Goal: Task Accomplishment & Management: Manage account settings

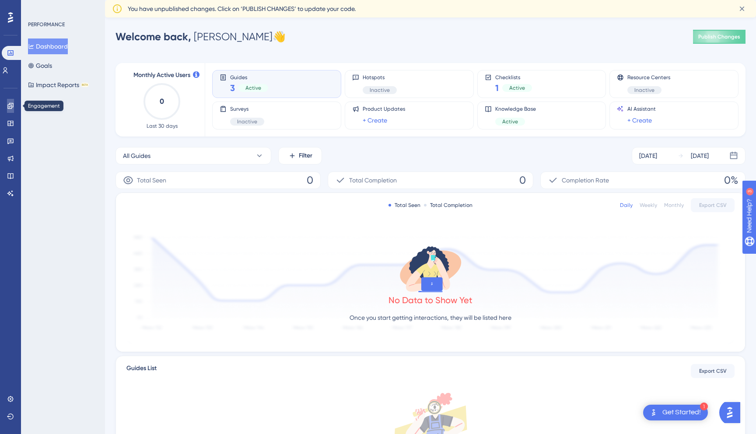
click at [11, 111] on link at bounding box center [10, 106] width 7 height 14
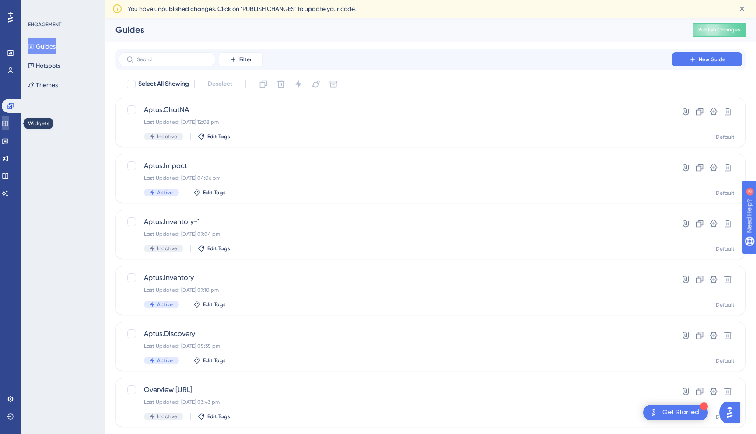
click at [7, 126] on icon at bounding box center [5, 123] width 7 height 7
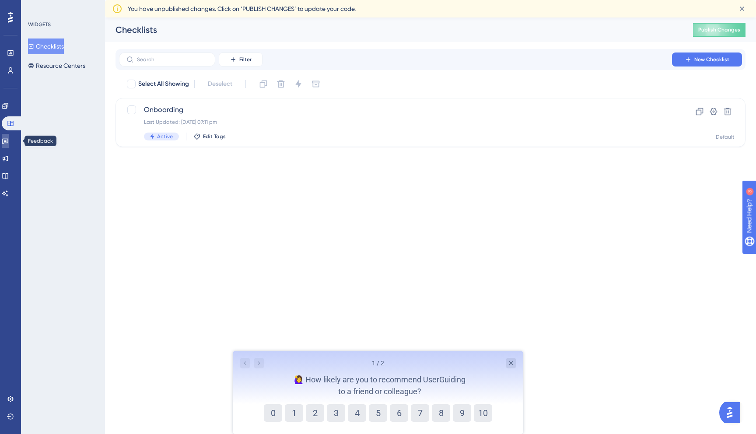
click at [7, 143] on link at bounding box center [5, 141] width 7 height 14
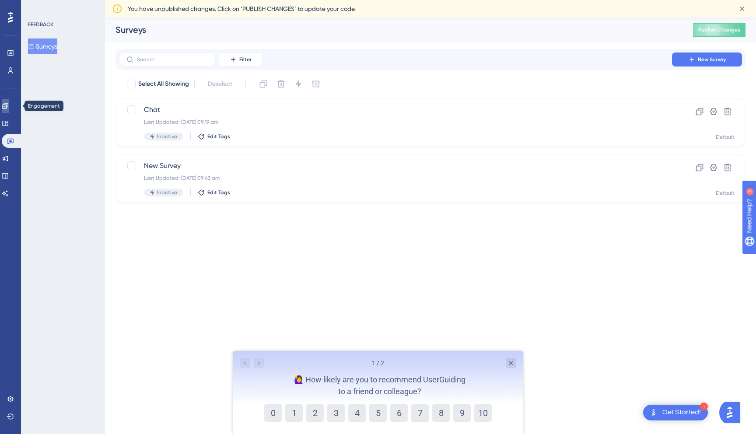
click at [9, 106] on icon at bounding box center [5, 105] width 7 height 7
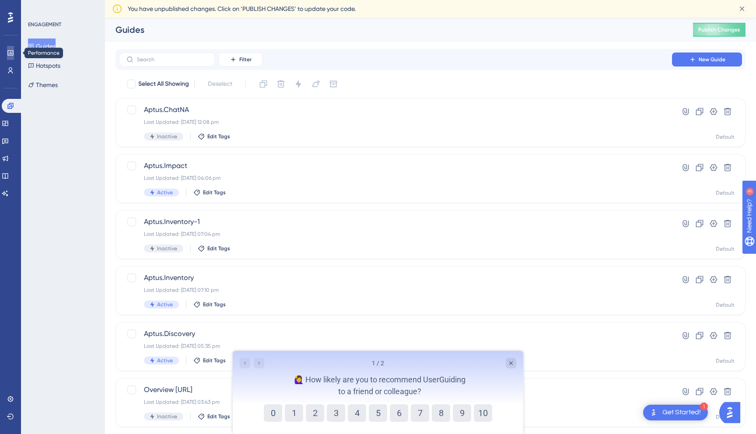
click at [13, 53] on icon at bounding box center [10, 52] width 6 height 5
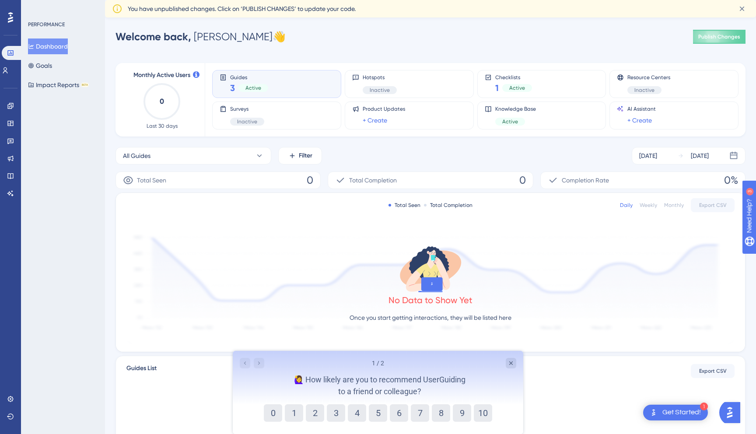
click at [261, 82] on div "3 Active" at bounding box center [249, 88] width 38 height 12
click at [230, 91] on div "Guides 3 Active" at bounding box center [277, 84] width 114 height 20
click at [231, 89] on span "3" at bounding box center [232, 88] width 5 height 12
click at [234, 85] on span "3" at bounding box center [232, 88] width 5 height 12
click at [510, 363] on icon "Close survey" at bounding box center [511, 363] width 4 height 4
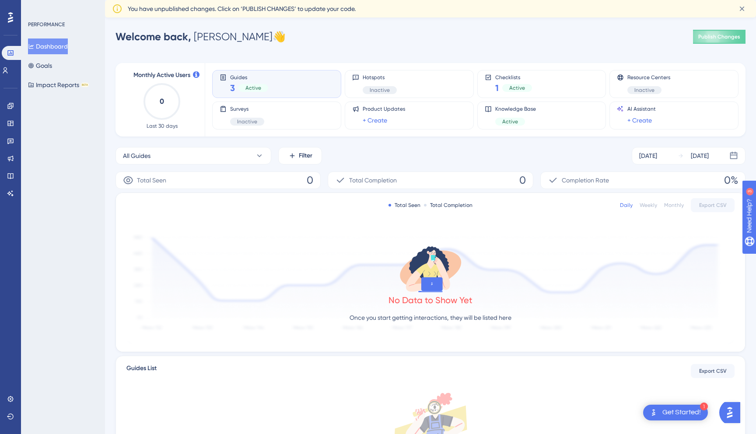
click at [238, 81] on div "Guides 3 Active" at bounding box center [249, 84] width 38 height 20
click at [11, 123] on icon at bounding box center [10, 123] width 6 height 5
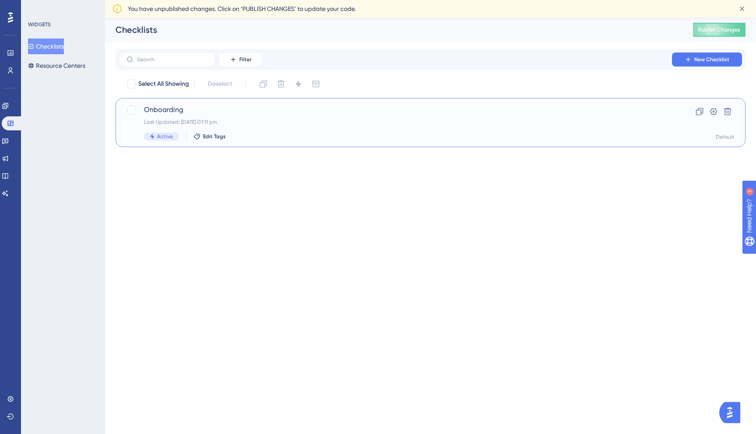
click at [301, 104] on div "Onboarding Last Updated: [DATE] 07:11 pm Active Edit Tags Clone Settings Delete…" at bounding box center [431, 122] width 630 height 49
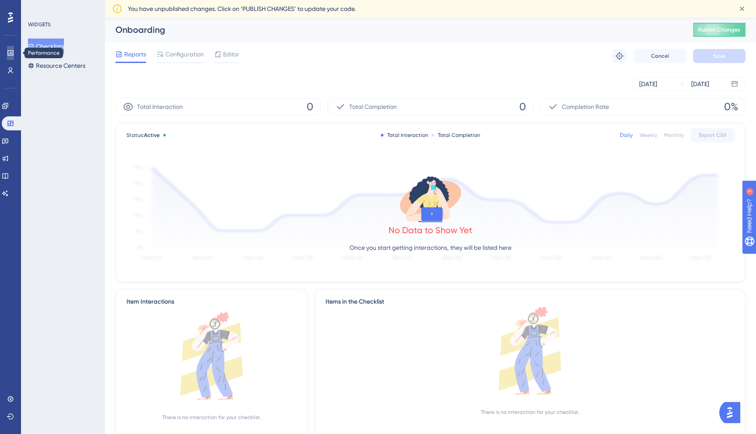
click at [11, 52] on icon at bounding box center [10, 52] width 6 height 5
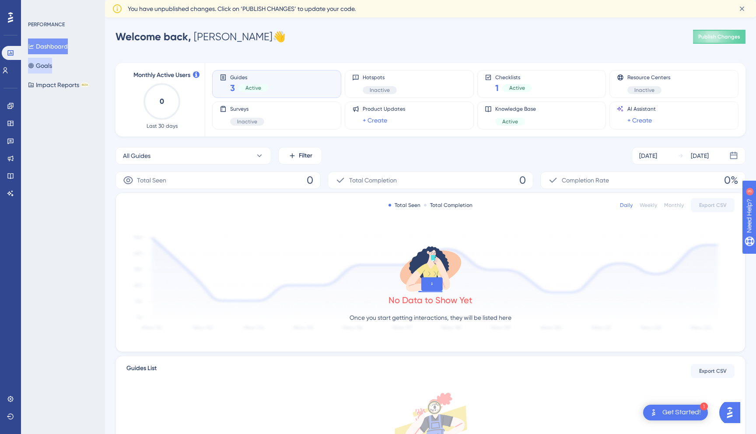
click at [52, 68] on button "Goals" at bounding box center [40, 66] width 24 height 16
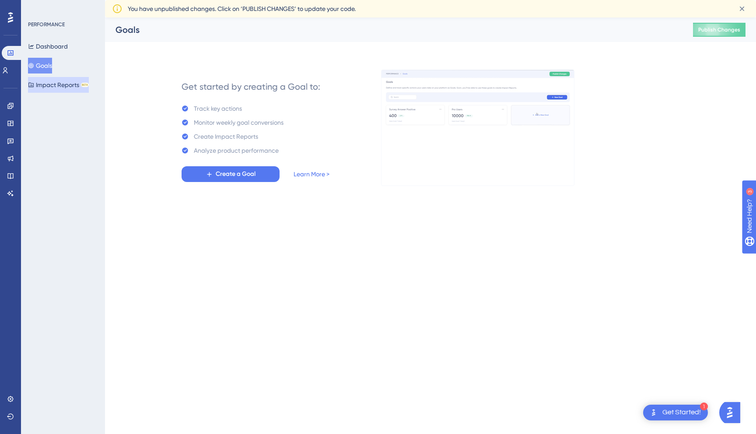
click at [55, 87] on button "Impact Reports BETA" at bounding box center [58, 85] width 61 height 16
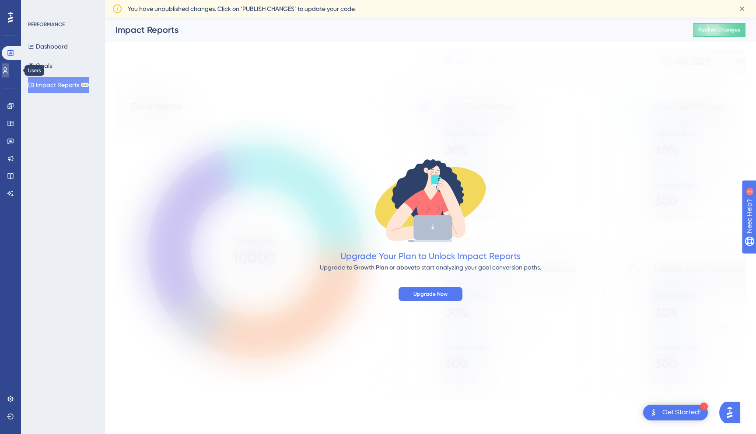
click at [9, 66] on link at bounding box center [5, 70] width 7 height 14
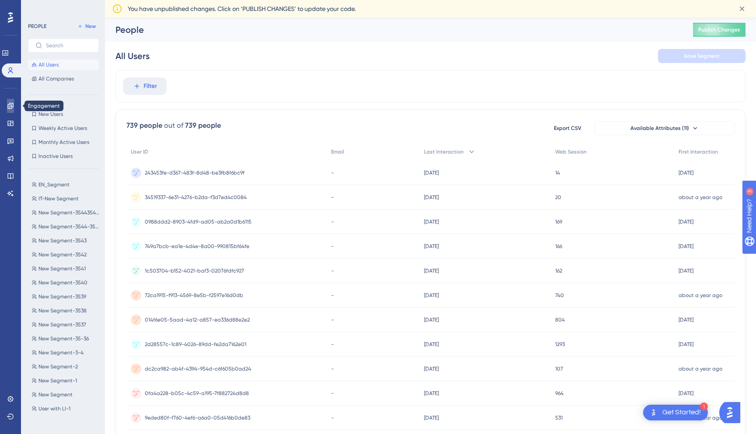
click at [12, 107] on icon at bounding box center [10, 106] width 6 height 6
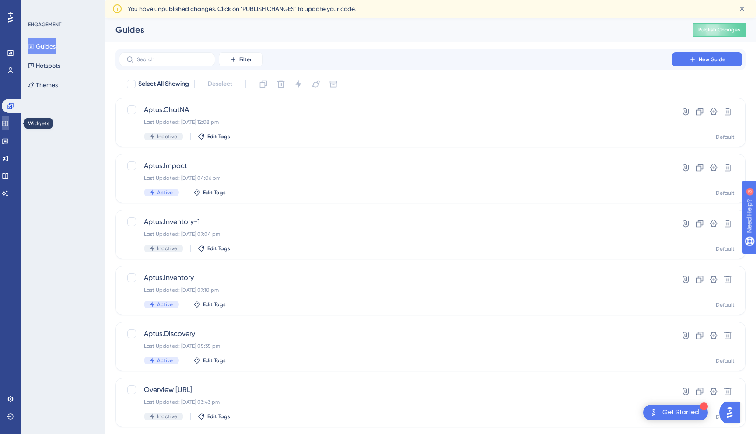
click at [8, 121] on icon at bounding box center [5, 123] width 6 height 5
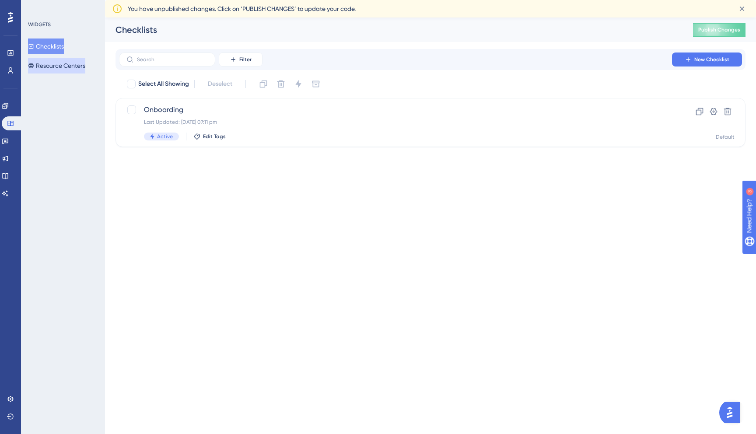
click at [46, 69] on button "Resource Centers" at bounding box center [56, 66] width 57 height 16
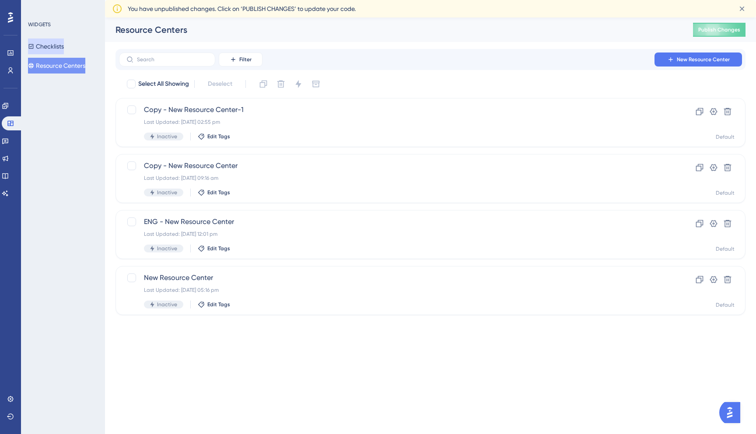
click at [39, 49] on button "Checklists" at bounding box center [46, 47] width 36 height 16
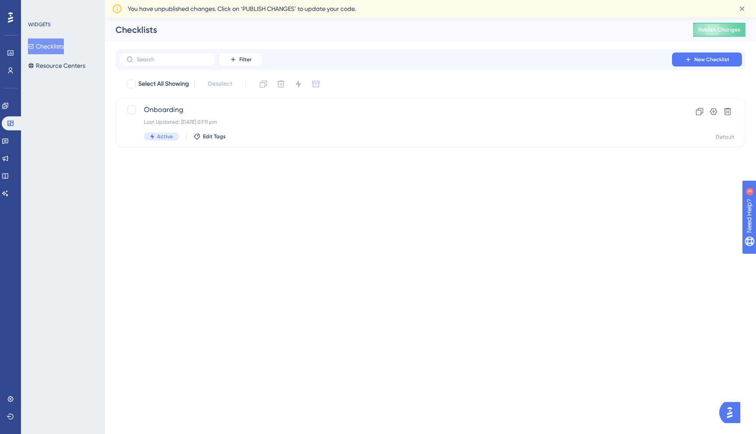
click at [256, 0] on html "Performance Users Engagement Widgets Feedback Product Updates Knowledge Base AI…" at bounding box center [378, 0] width 756 height 0
click at [211, 114] on span "Onboarding" at bounding box center [395, 110] width 503 height 11
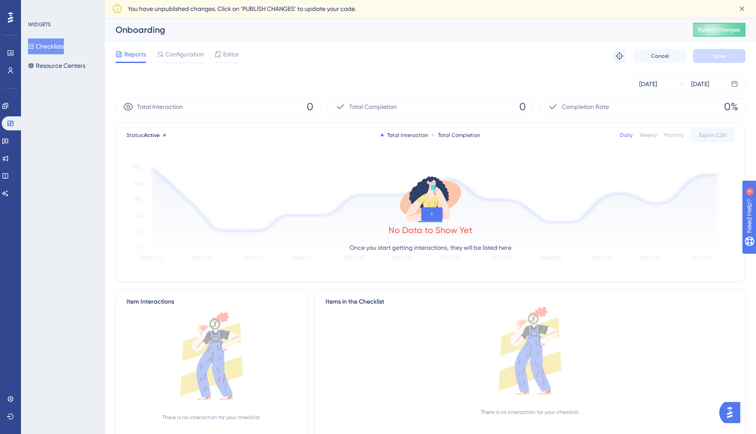
click at [183, 46] on div "Reports Configuration Editor Troubleshoot Cancel Save" at bounding box center [431, 56] width 630 height 28
click at [189, 60] on div "Configuration" at bounding box center [180, 56] width 47 height 14
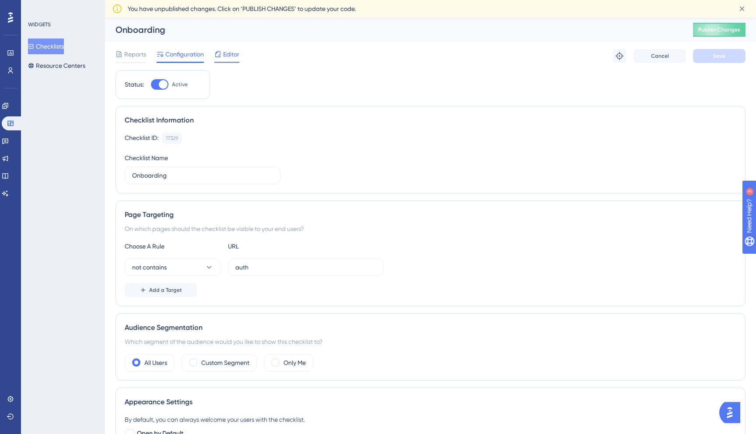
click at [220, 56] on icon at bounding box center [217, 54] width 7 height 7
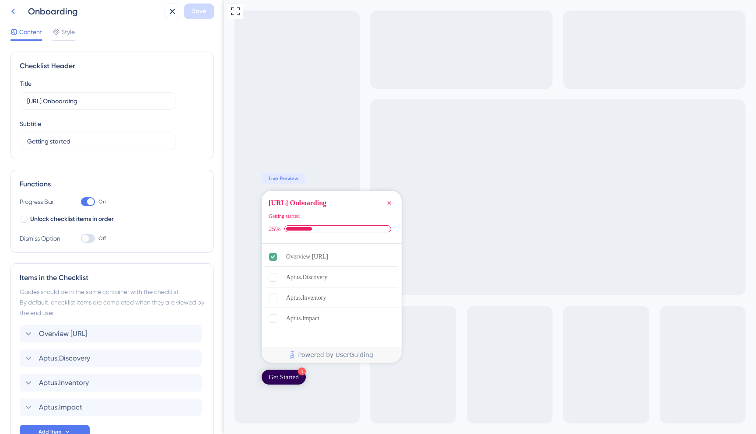
click at [19, 7] on button at bounding box center [13, 12] width 16 height 16
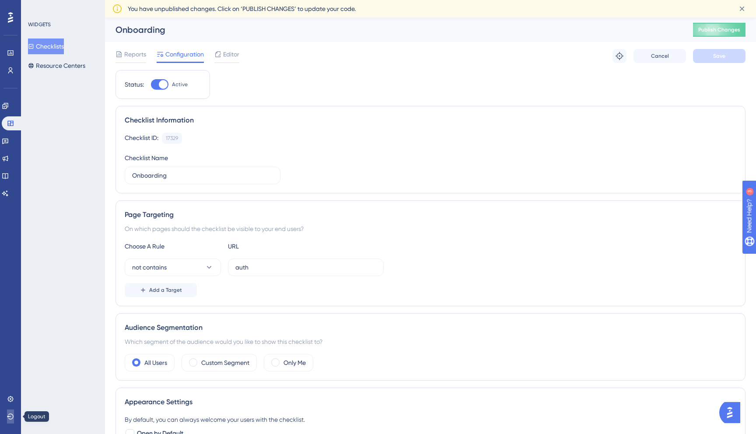
click at [8, 414] on icon at bounding box center [10, 417] width 7 height 6
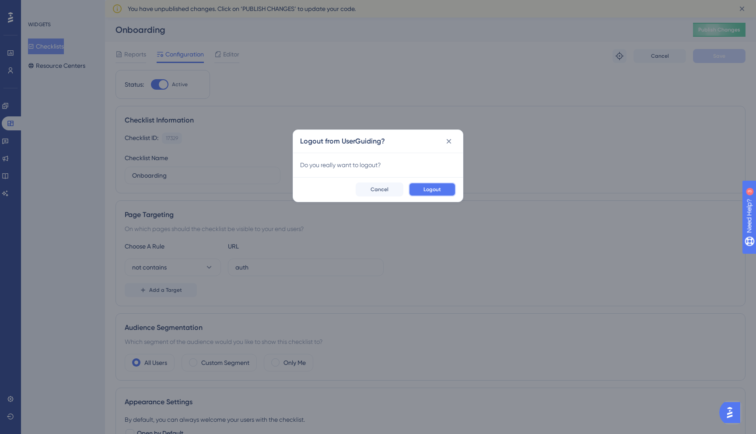
click at [419, 186] on button "Logout" at bounding box center [432, 189] width 47 height 14
